Goal: Navigation & Orientation: Find specific page/section

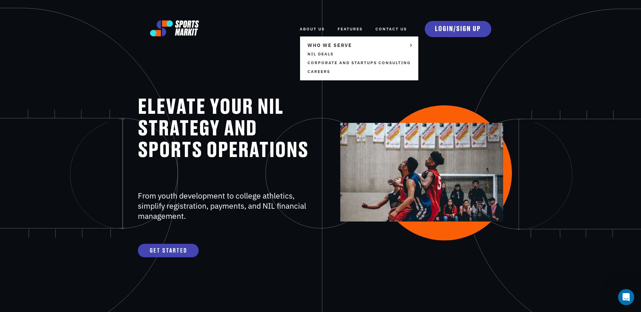
click at [320, 29] on link "ABOUT US" at bounding box center [312, 29] width 25 height 15
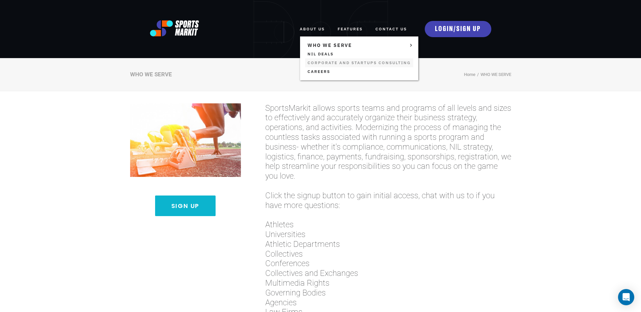
click at [332, 62] on link "Corporate and Startups Consulting" at bounding box center [359, 62] width 108 height 9
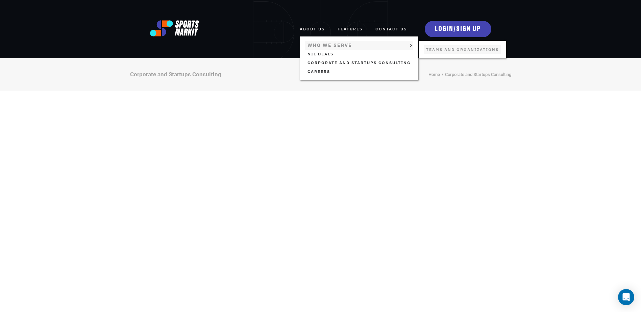
click at [435, 47] on link "TEAMS AND ORGANIZATIONS" at bounding box center [462, 49] width 77 height 9
